Goal: Find specific page/section: Find specific page/section

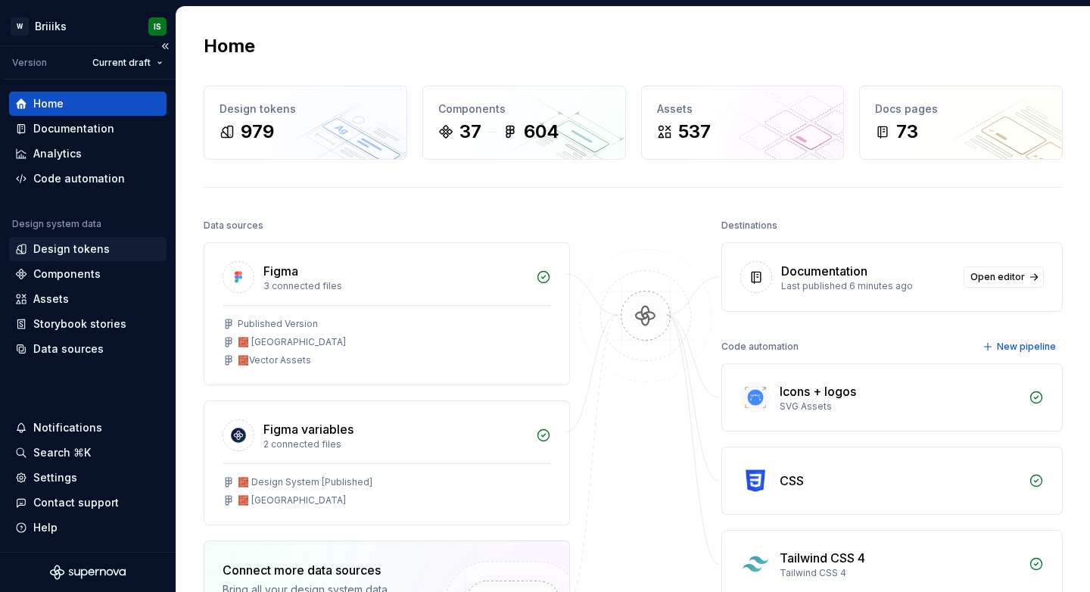
click at [84, 256] on div "Design tokens" at bounding box center [71, 248] width 76 height 15
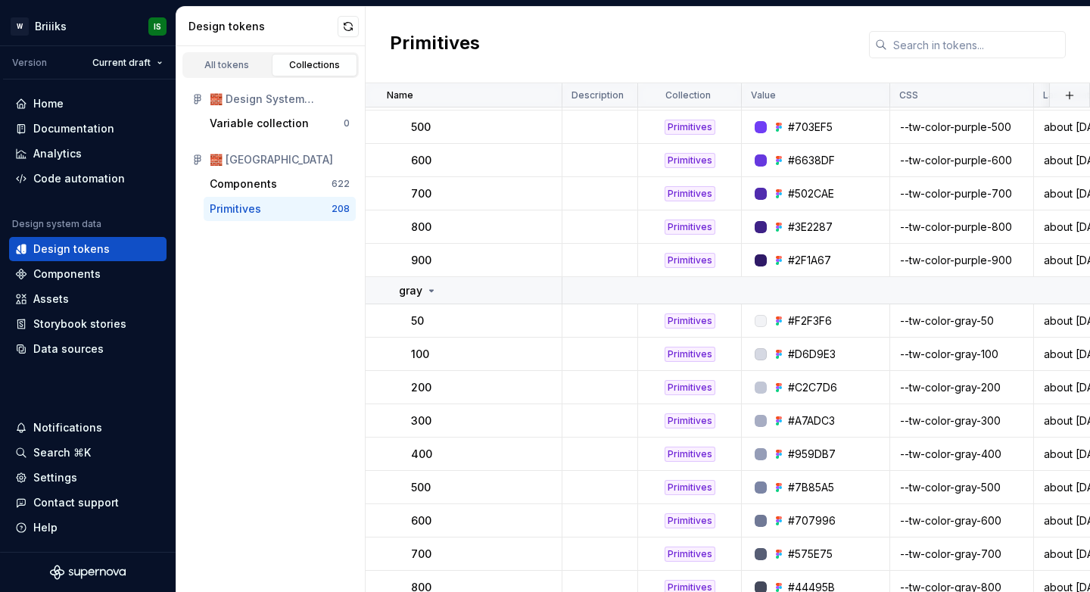
scroll to position [2405, 0]
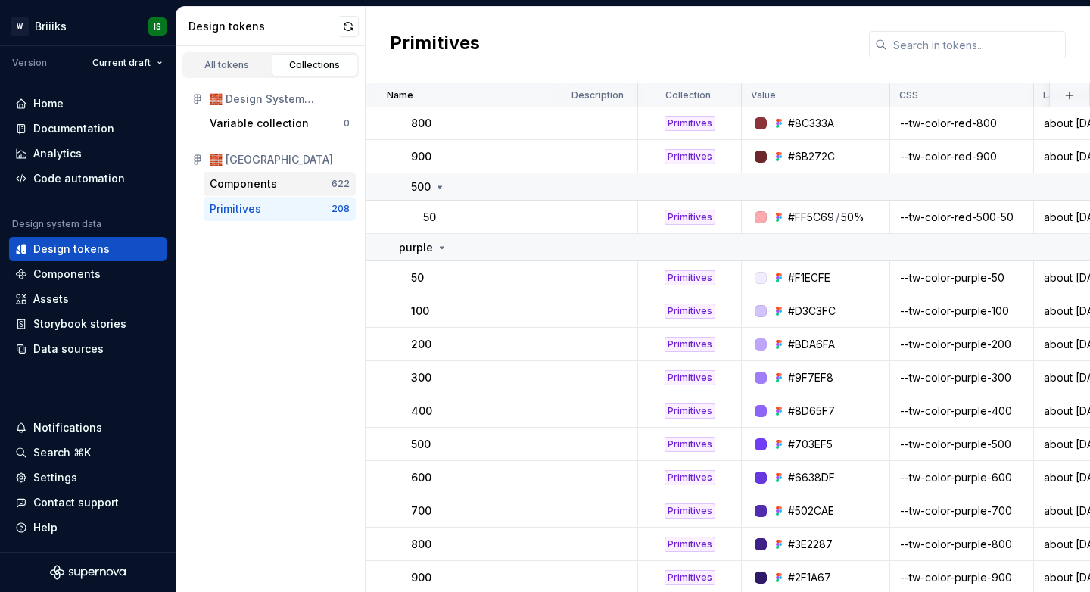
click at [283, 191] on div "Components" at bounding box center [271, 183] width 122 height 15
